Goal: Information Seeking & Learning: Check status

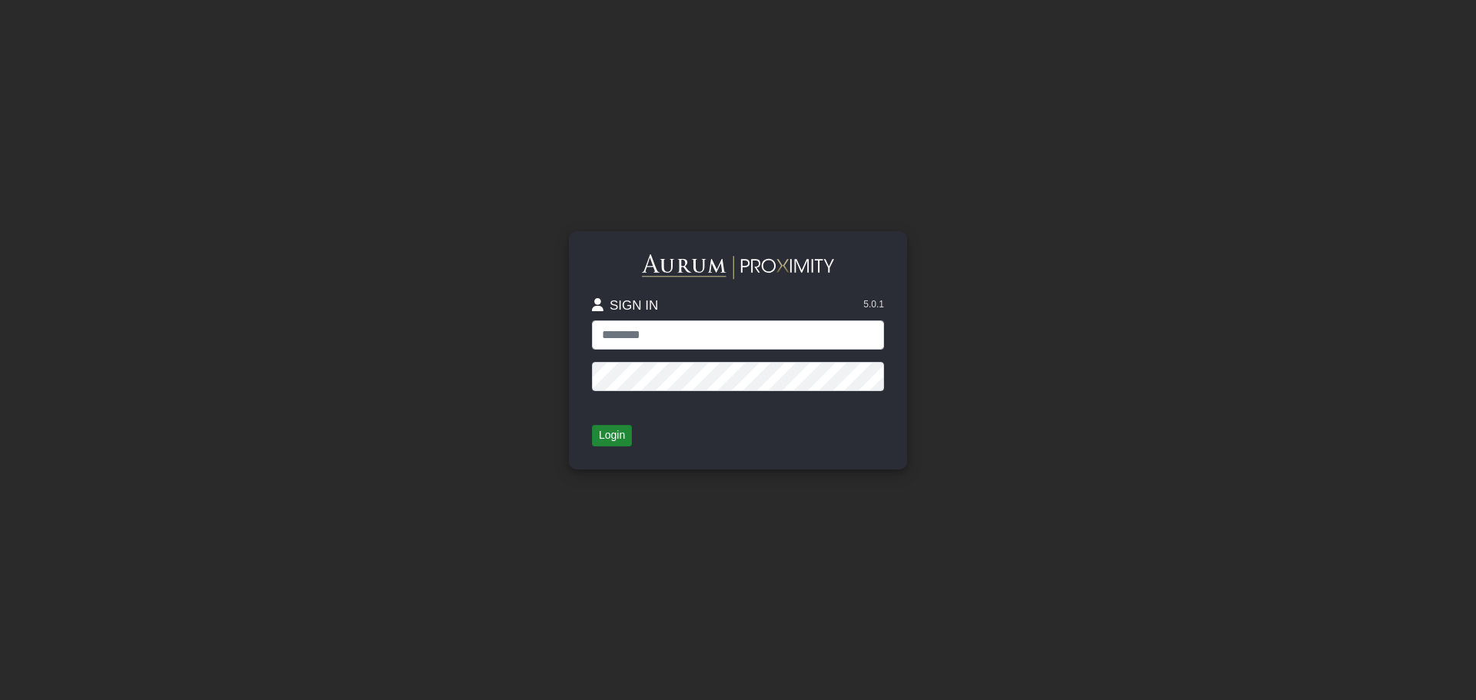
type input "**********"
click at [612, 436] on button "Login" at bounding box center [612, 436] width 40 height 22
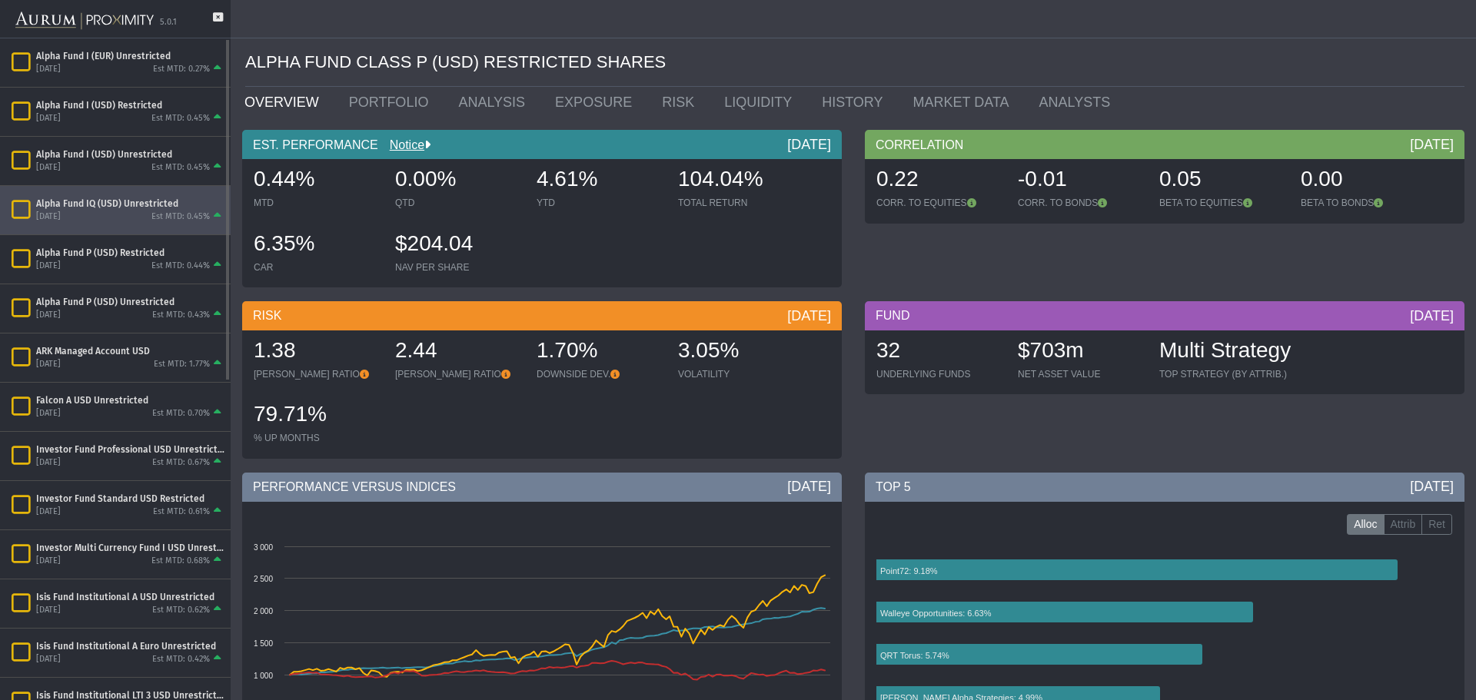
click at [121, 206] on div "Alpha Fund IQ (USD) Unrestricted" at bounding box center [130, 204] width 188 height 12
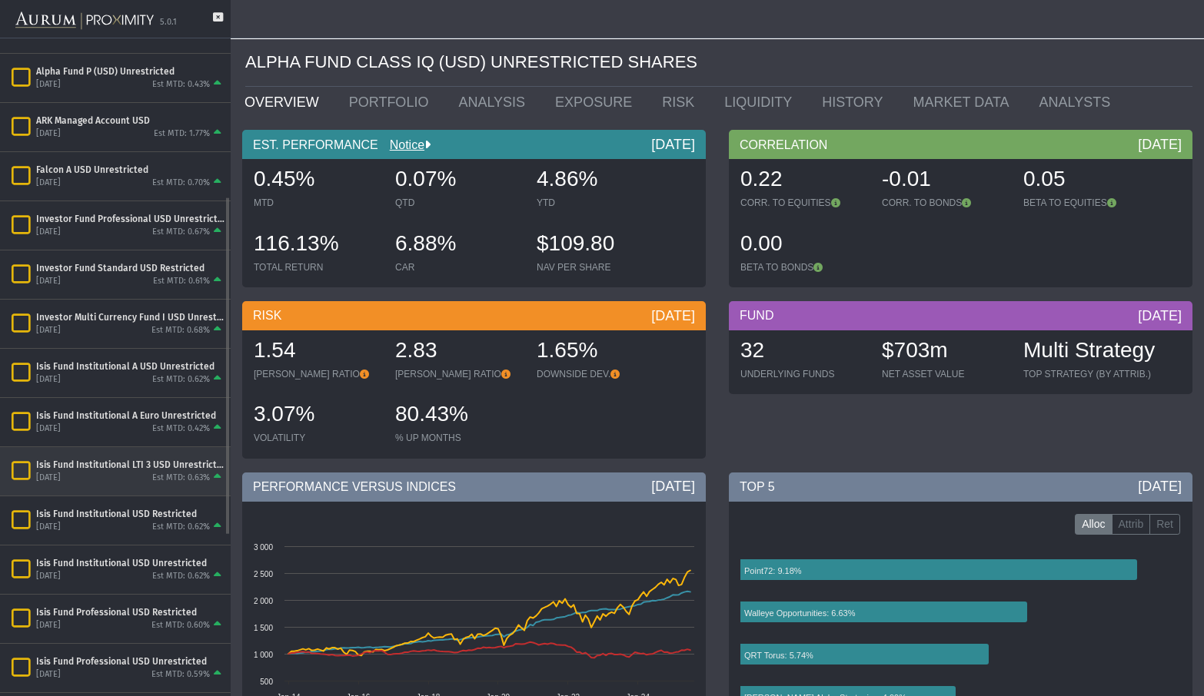
scroll to position [307, 0]
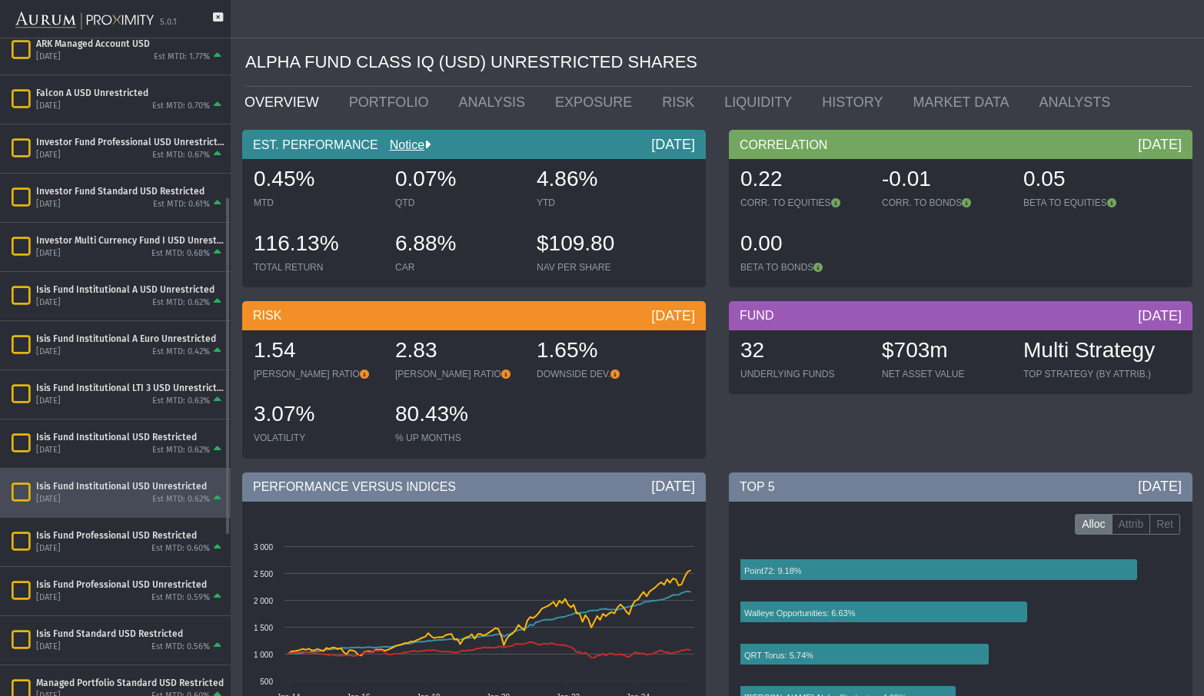
click at [127, 487] on div "Isis Fund Institutional USD Unrestricted" at bounding box center [130, 486] width 188 height 12
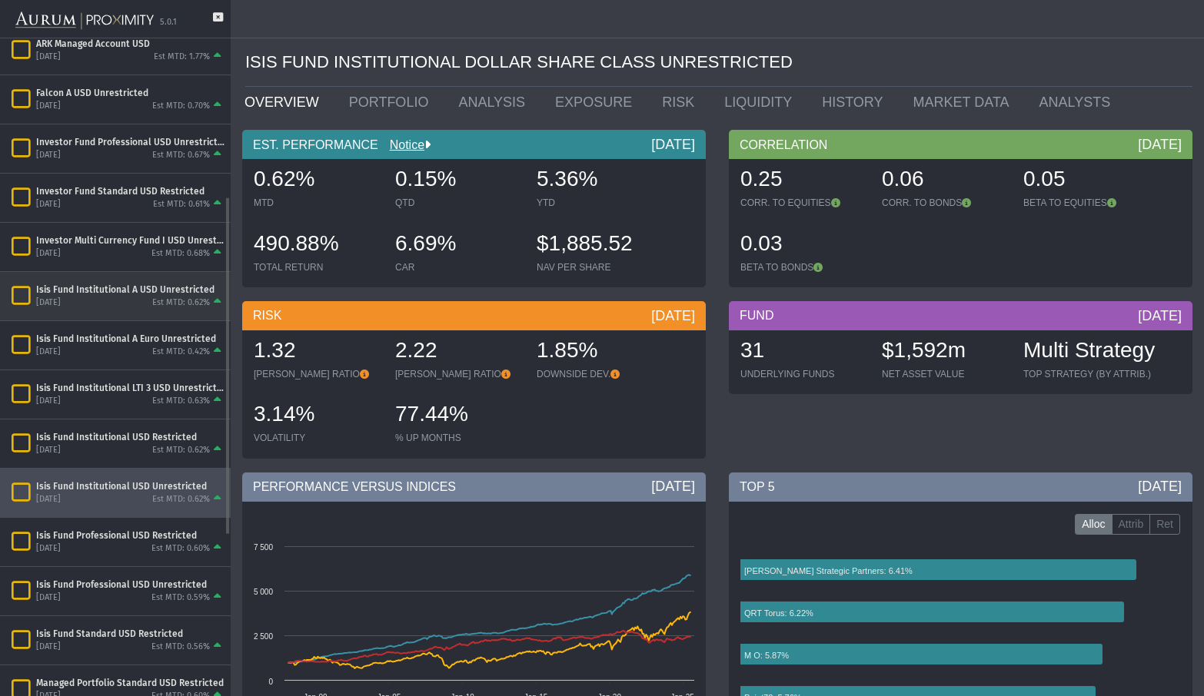
click at [168, 297] on div "Est MTD: 0.62%" at bounding box center [181, 303] width 58 height 12
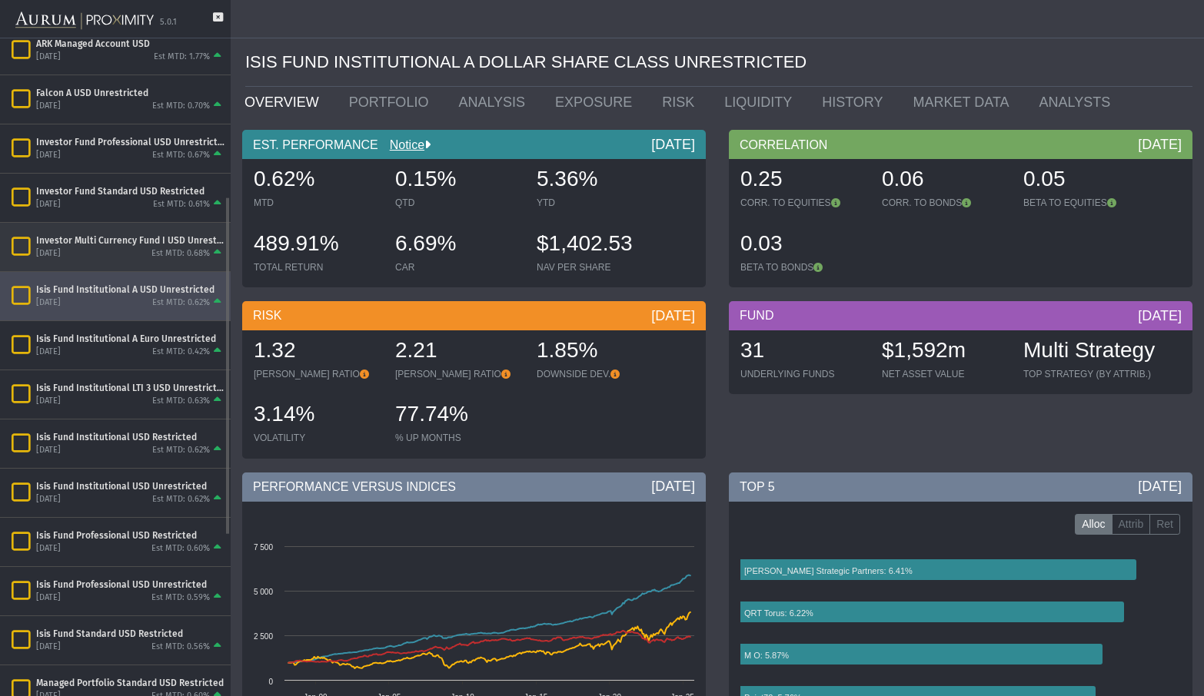
scroll to position [538, 0]
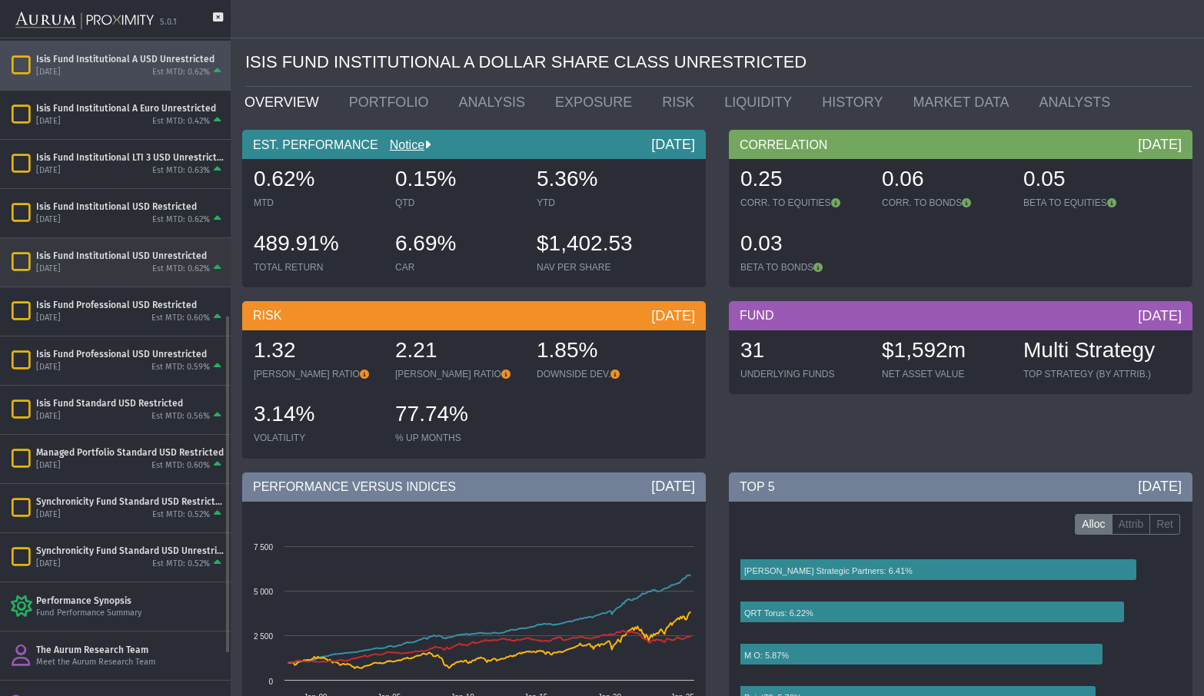
click at [128, 260] on div "Isis Fund Institutional USD Unrestricted" at bounding box center [130, 256] width 188 height 12
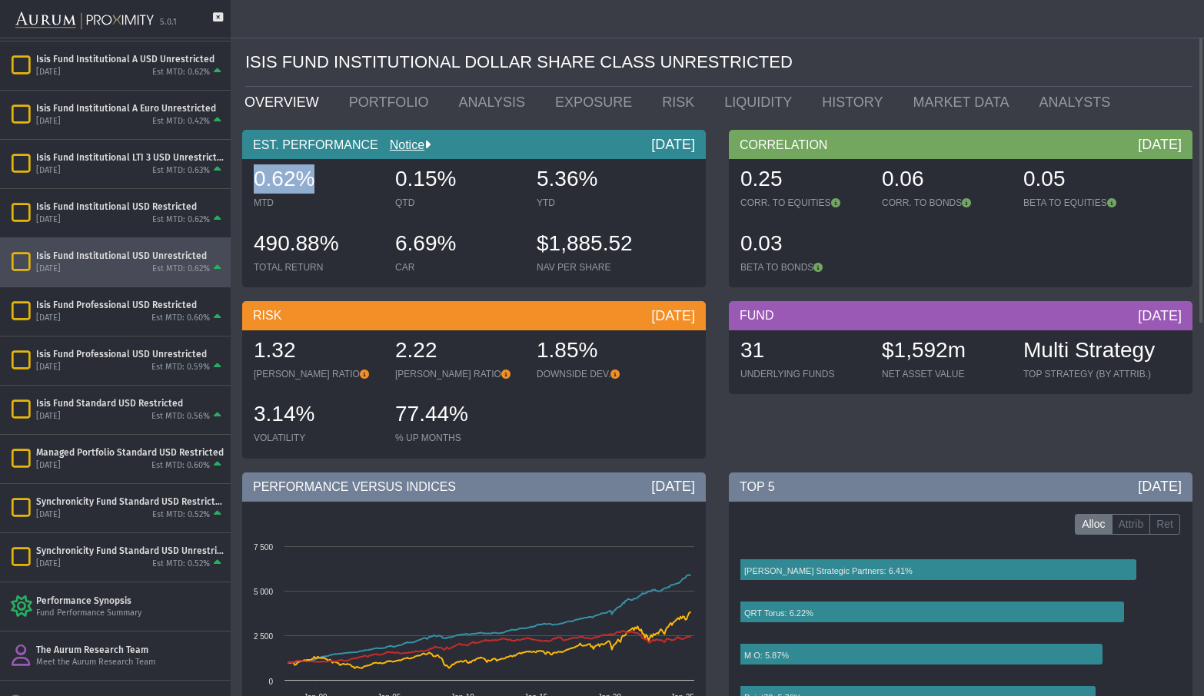
drag, startPoint x: 336, startPoint y: 182, endPoint x: 254, endPoint y: 179, distance: 81.5
click at [254, 179] on div "0.62%" at bounding box center [317, 180] width 126 height 32
click at [1136, 6] on div at bounding box center [602, 19] width 1204 height 38
